Goal: Task Accomplishment & Management: Complete application form

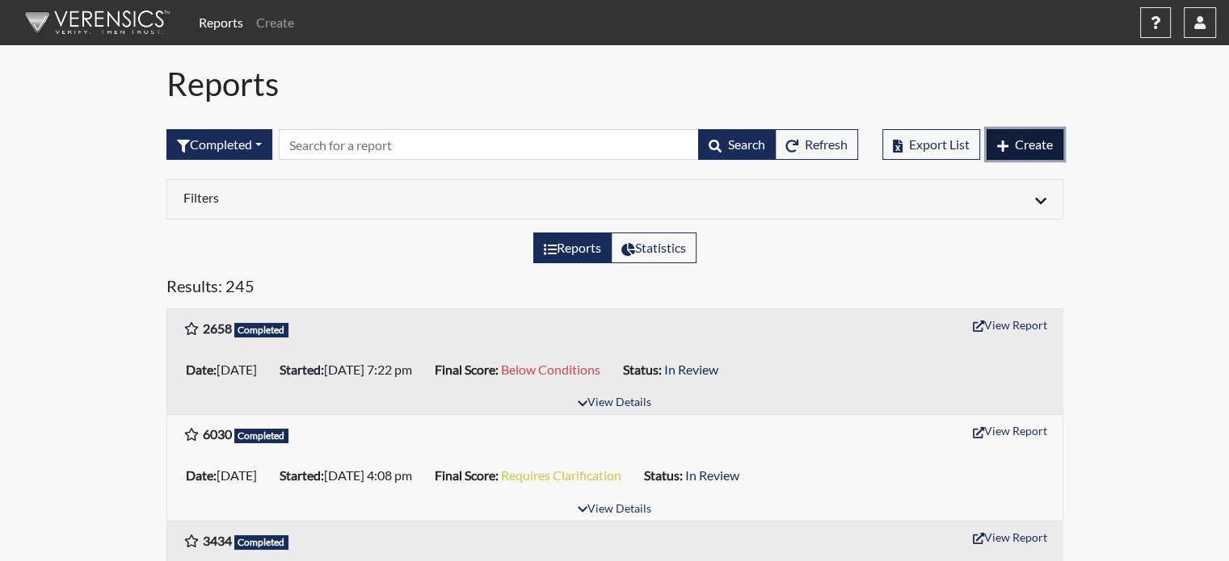
click at [1006, 143] on icon "button" at bounding box center [1002, 146] width 11 height 13
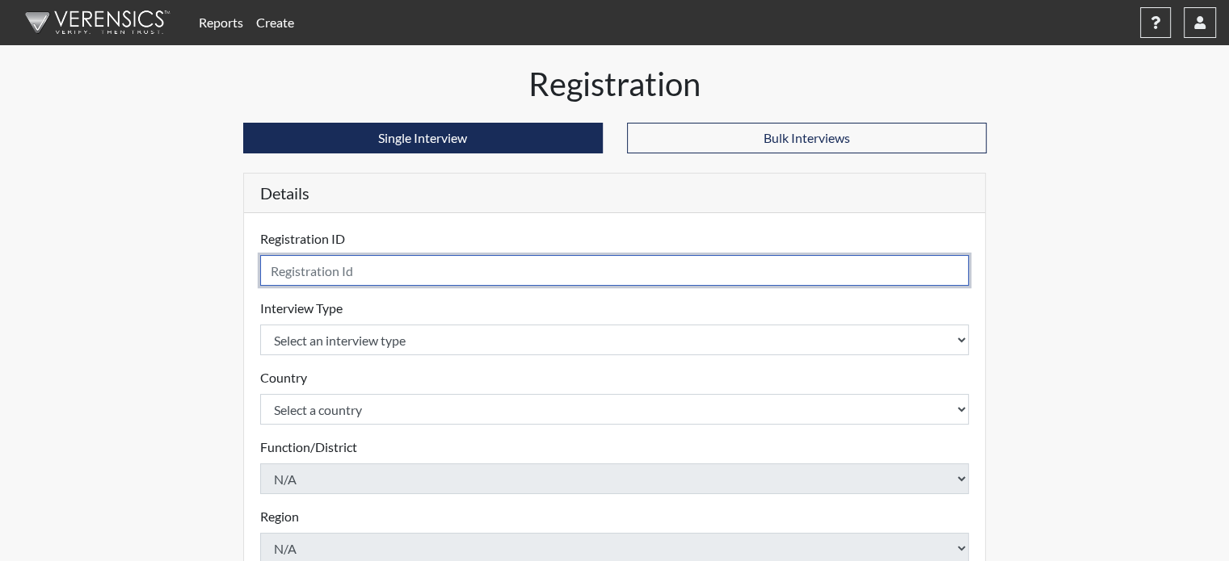
click at [306, 271] on input "text" at bounding box center [614, 270] width 709 height 31
type input "5968"
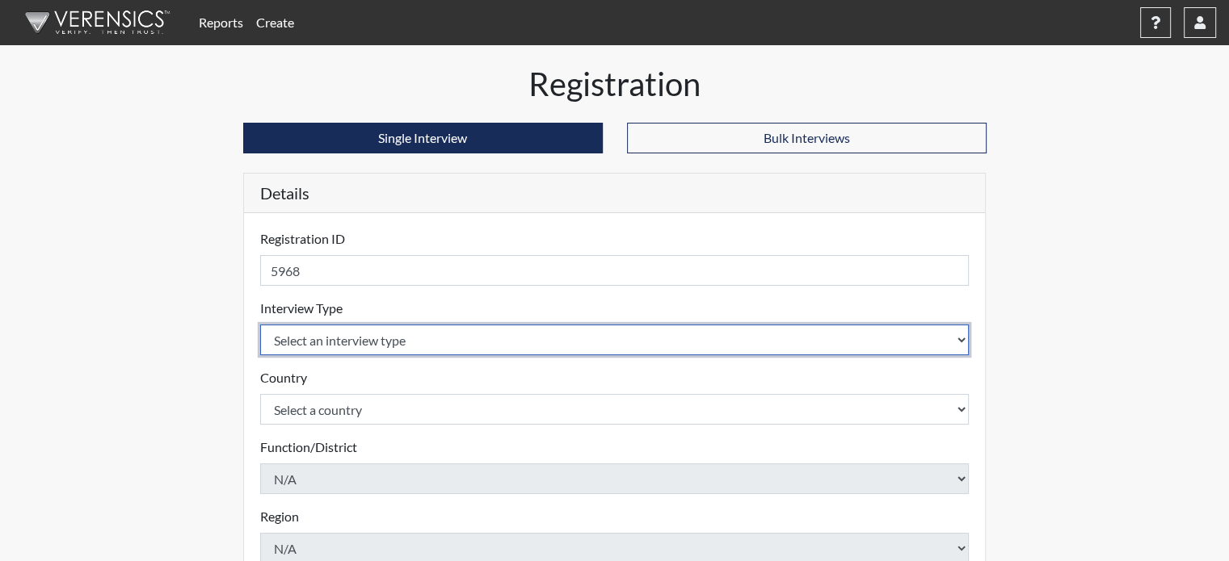
click at [358, 351] on select "Select an interview type Pre-Employment" at bounding box center [614, 340] width 709 height 31
select select "c2470aee-a530-11ea-a930-026c882af335"
click at [260, 325] on select "Select an interview type Pre-Employment" at bounding box center [614, 340] width 709 height 31
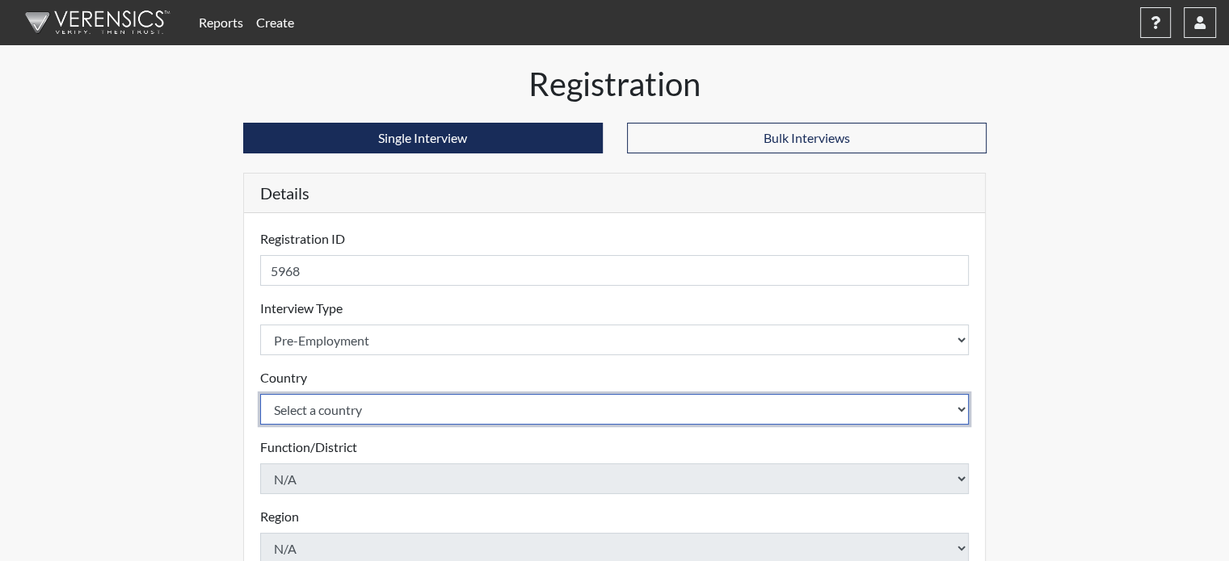
click at [341, 397] on select "Select a country [GEOGRAPHIC_DATA] [GEOGRAPHIC_DATA]" at bounding box center [614, 409] width 709 height 31
select select "united-states-of-[GEOGRAPHIC_DATA]"
click at [260, 394] on select "Select a country [GEOGRAPHIC_DATA] [GEOGRAPHIC_DATA]" at bounding box center [614, 409] width 709 height 31
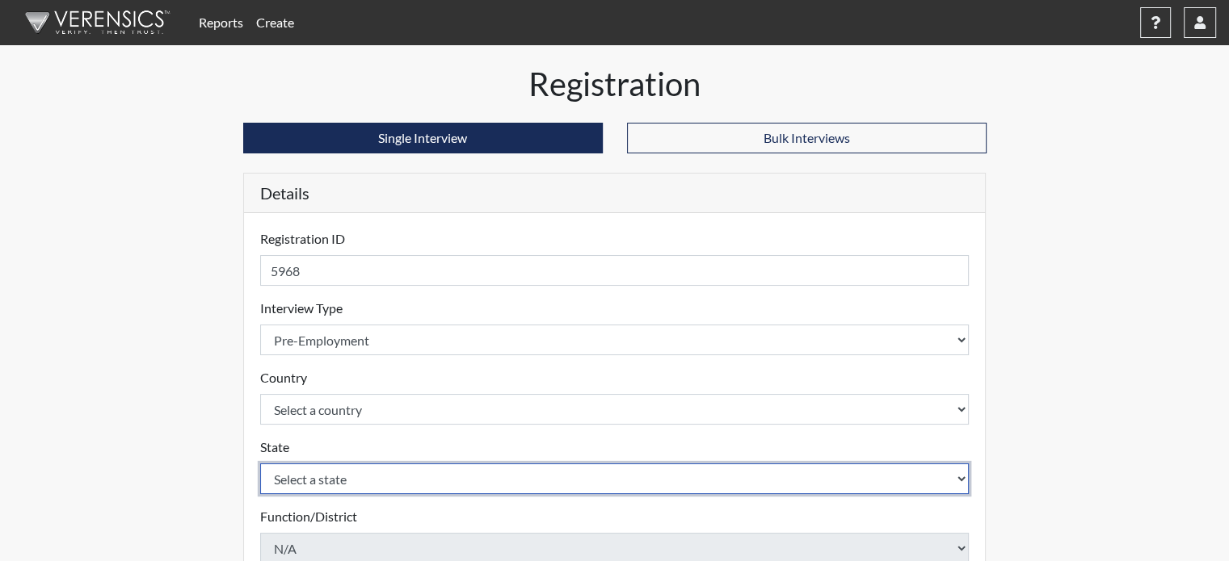
click at [321, 475] on select "Select a state [US_STATE] [US_STATE] [US_STATE] [US_STATE] [US_STATE] [US_STATE…" at bounding box center [614, 479] width 709 height 31
click at [260, 464] on select "Select a state [US_STATE] [US_STATE] [US_STATE] [US_STATE] [US_STATE] [US_STATE…" at bounding box center [614, 479] width 709 height 31
click at [318, 474] on select "Select a state [US_STATE] [US_STATE] [US_STATE] [US_STATE] [US_STATE] [US_STATE…" at bounding box center [614, 479] width 709 height 31
select select "CT"
click at [260, 464] on select "Select a state [US_STATE] [US_STATE] [US_STATE] [US_STATE] [US_STATE] [US_STATE…" at bounding box center [614, 479] width 709 height 31
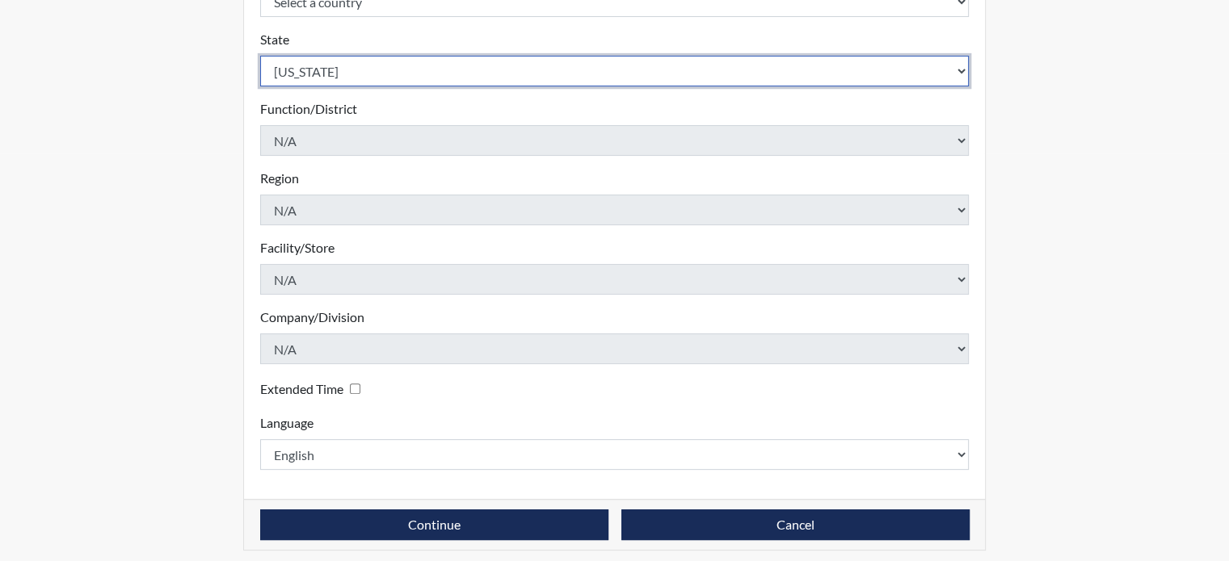
scroll to position [415, 0]
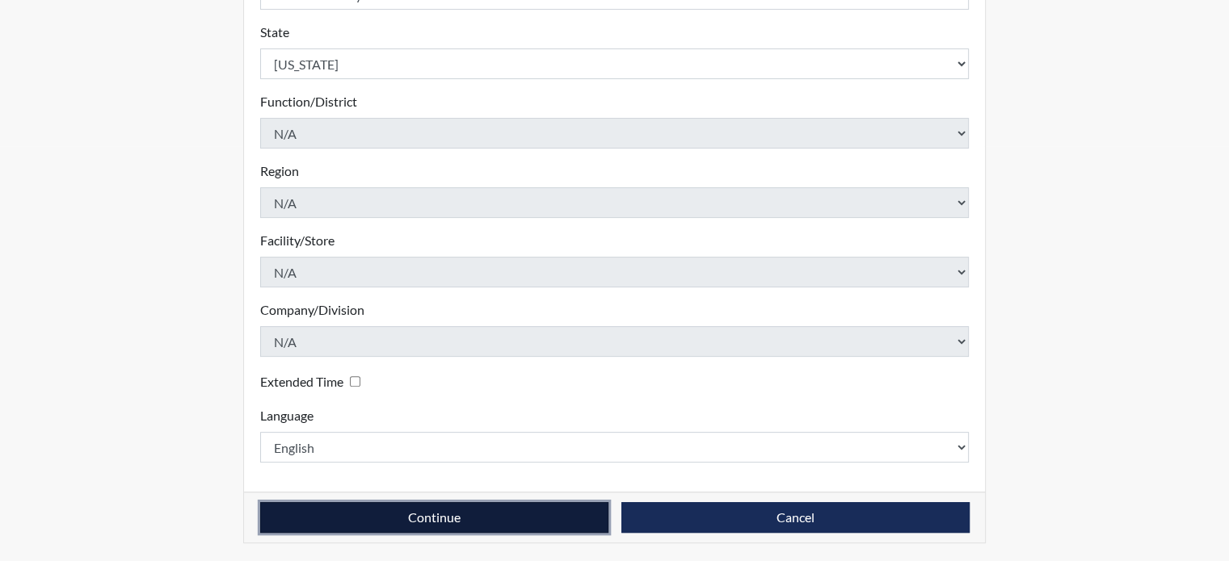
click at [424, 515] on button "Continue" at bounding box center [434, 517] width 348 height 31
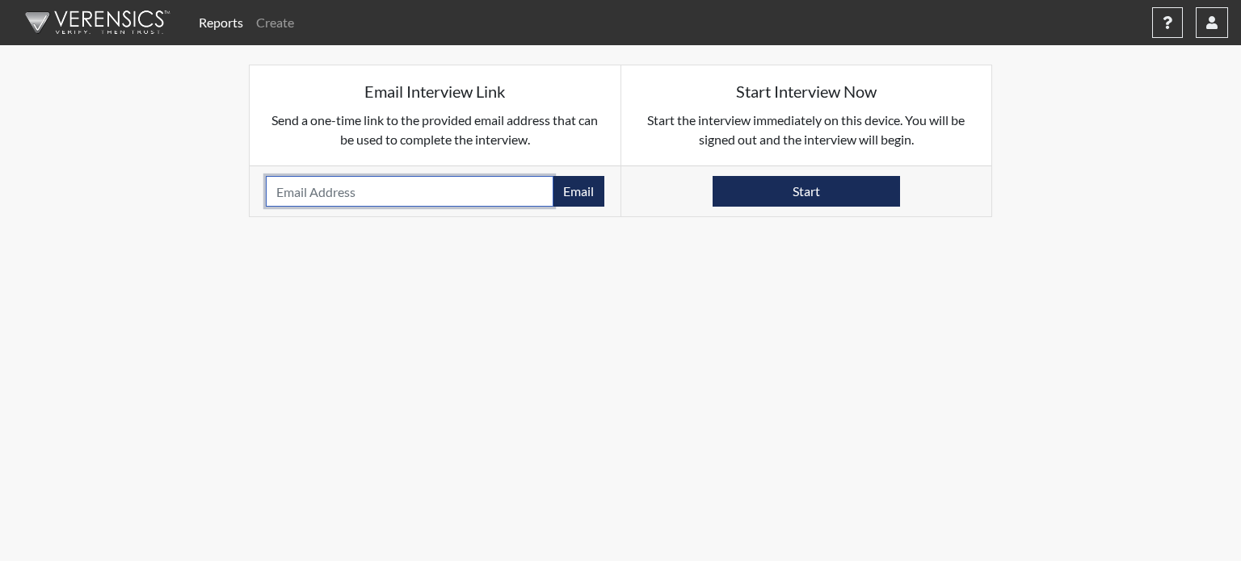
click at [347, 190] on input "email" at bounding box center [410, 191] width 288 height 31
click at [413, 189] on input "email" at bounding box center [410, 191] width 288 height 31
click at [460, 189] on input "email" at bounding box center [410, 191] width 288 height 31
paste input "[EMAIL_ADDRESS][DOMAIN_NAME]"
type input "[EMAIL_ADDRESS][DOMAIN_NAME]"
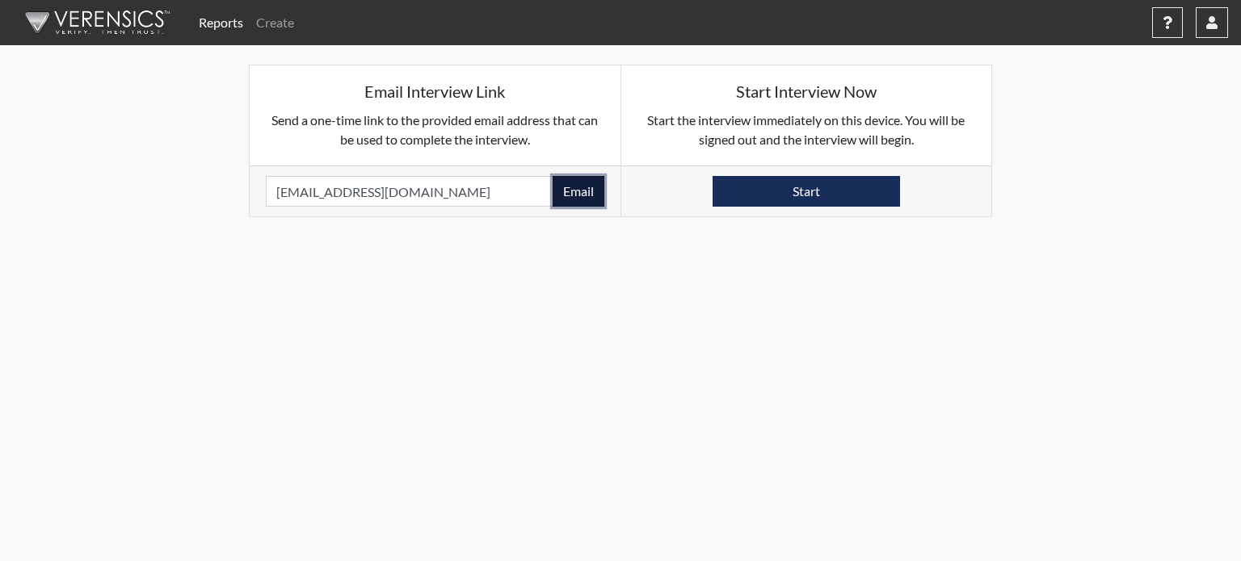
click at [601, 194] on button "Email" at bounding box center [579, 191] width 52 height 31
